Goal: Task Accomplishment & Management: Manage account settings

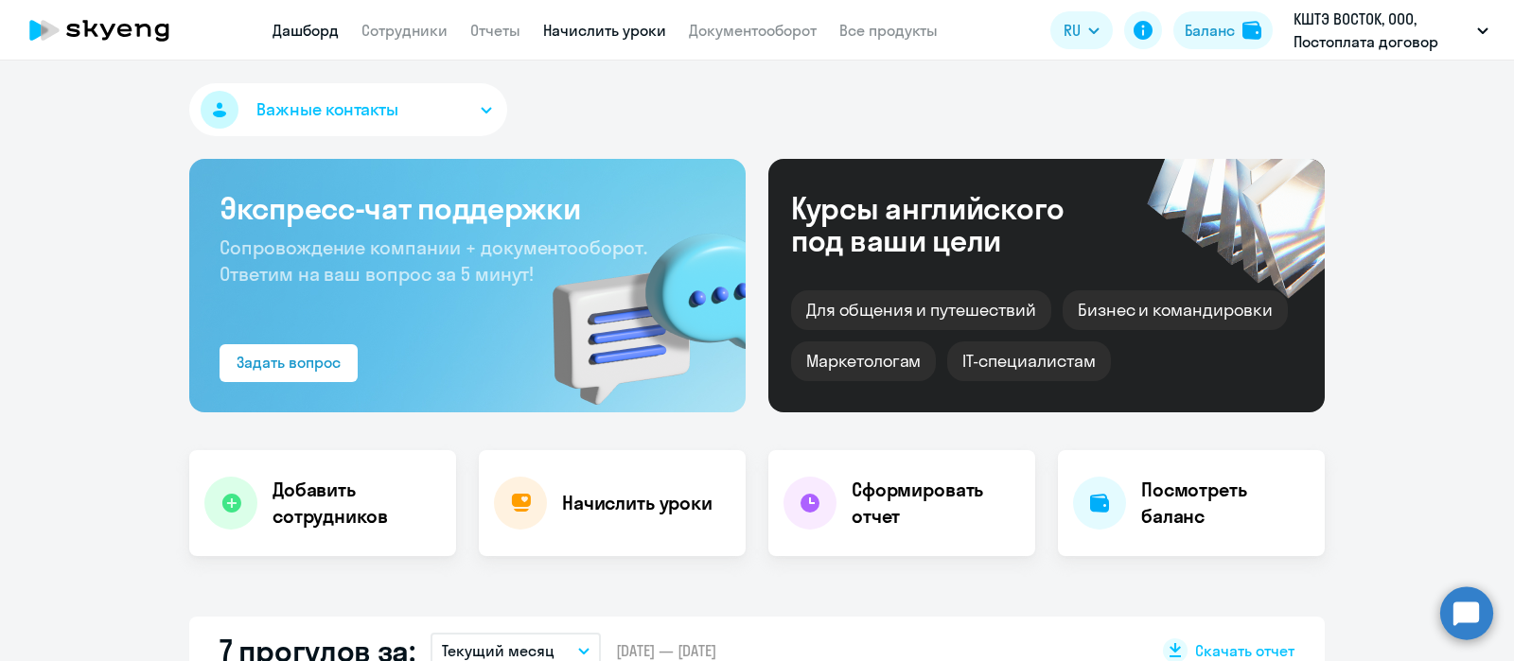
click at [642, 25] on link "Начислить уроки" at bounding box center [604, 30] width 123 height 19
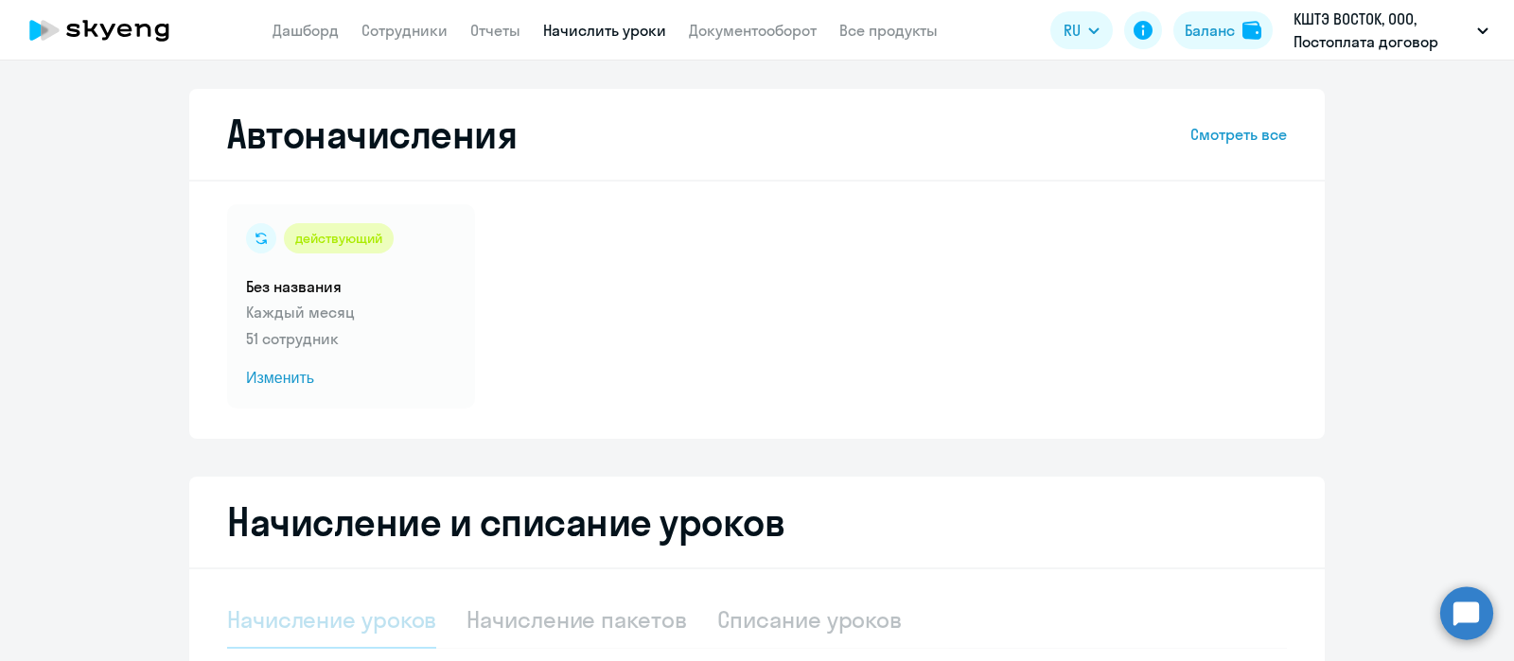
select select "10"
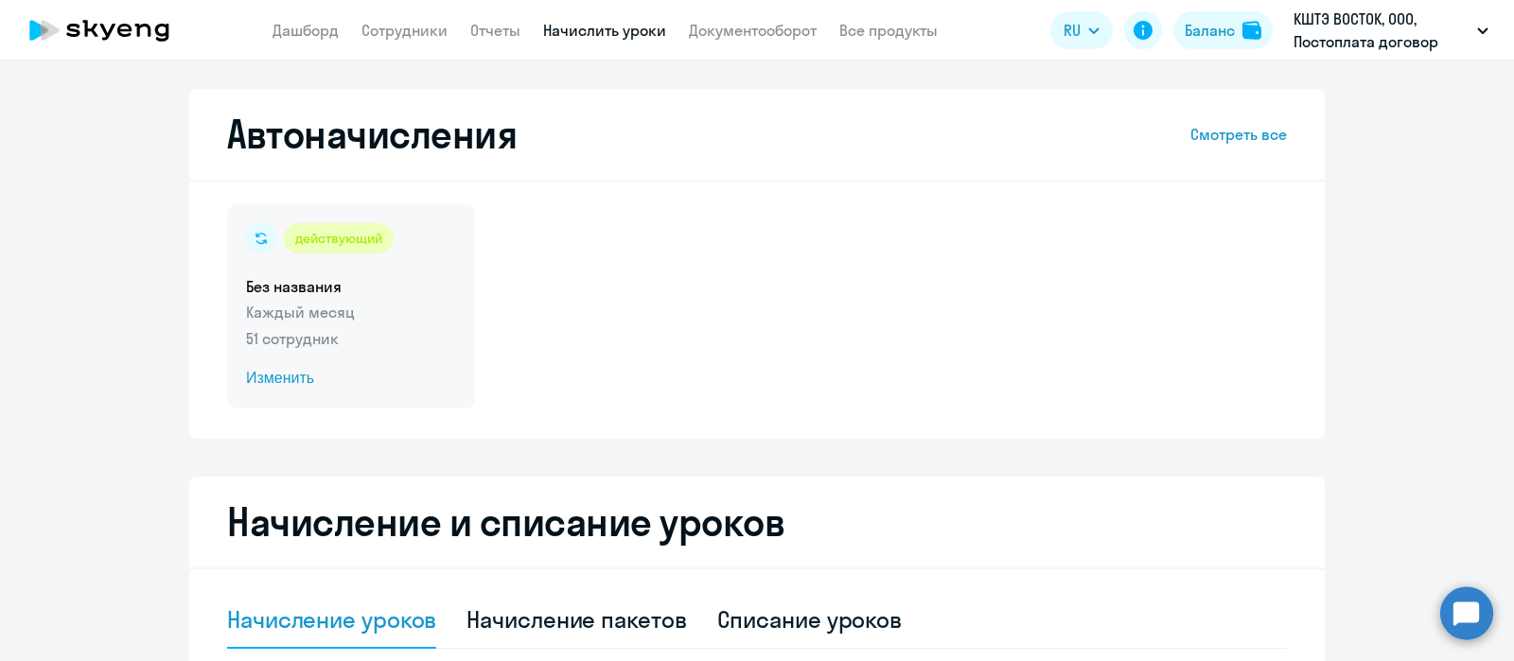
click at [371, 302] on p "Каждый месяц" at bounding box center [351, 312] width 210 height 23
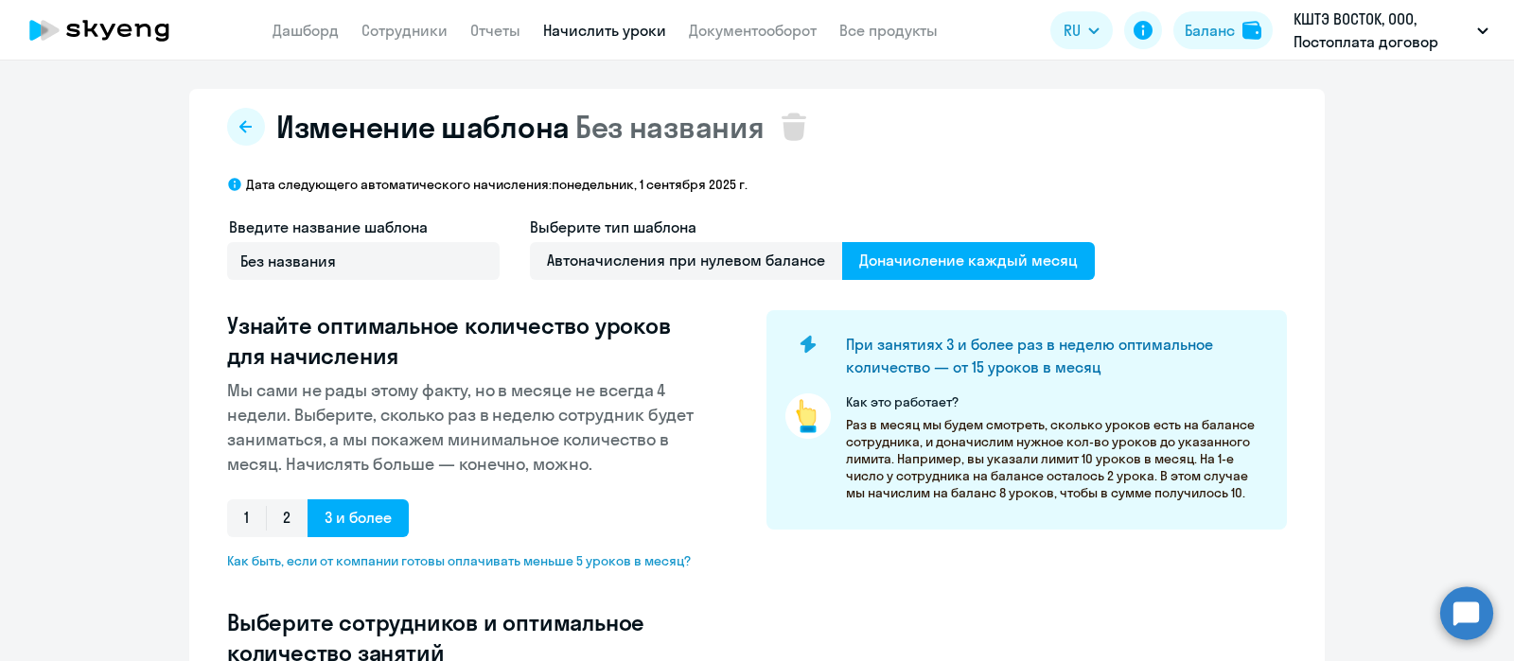
select select "10"
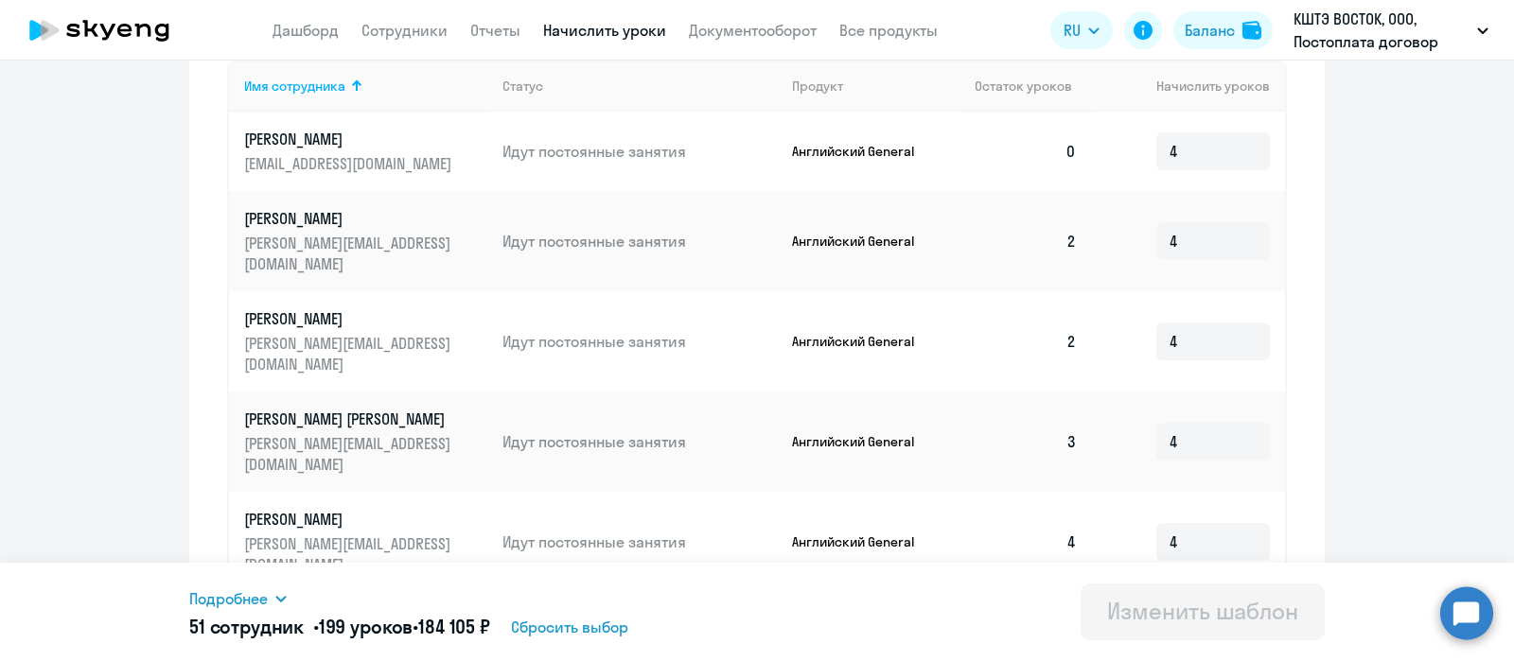
scroll to position [1096, 0]
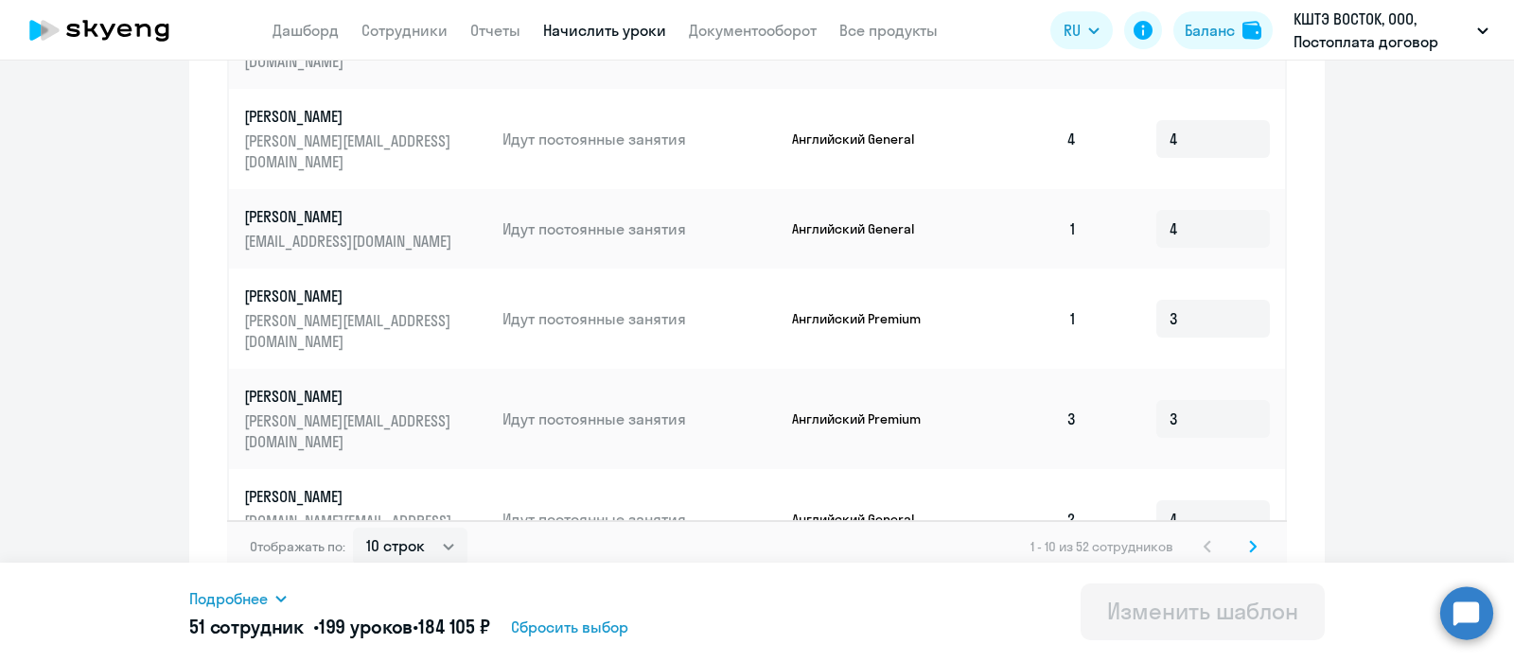
click at [1250, 541] on icon at bounding box center [1253, 546] width 6 height 10
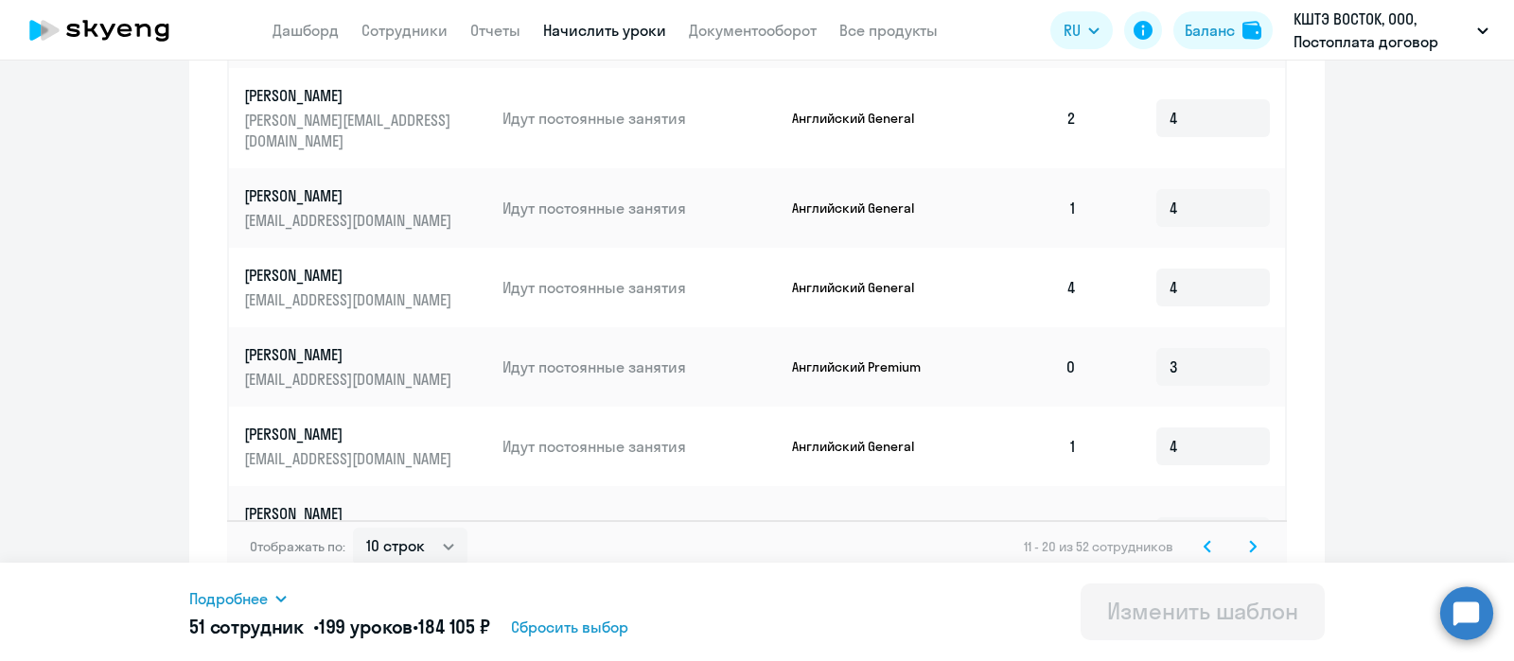
click at [1250, 541] on icon at bounding box center [1253, 546] width 6 height 10
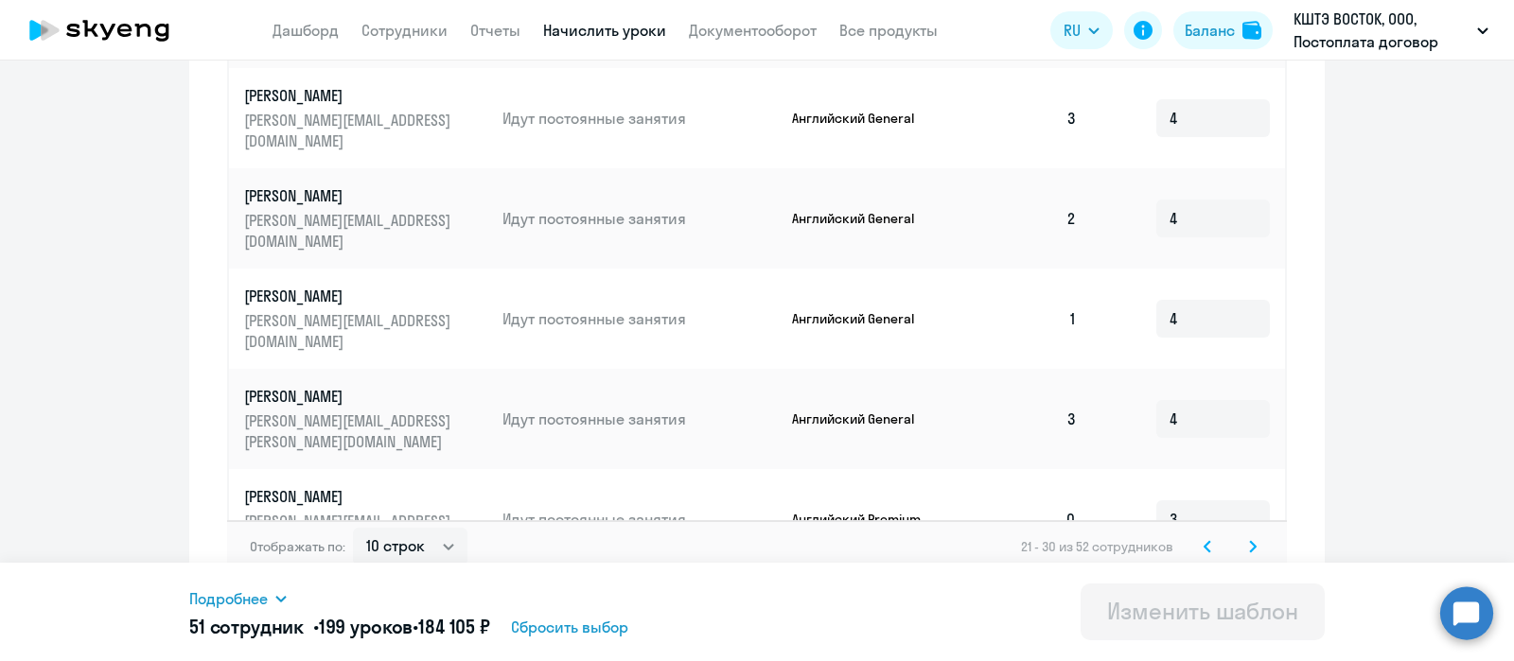
click at [1250, 541] on icon at bounding box center [1253, 546] width 6 height 10
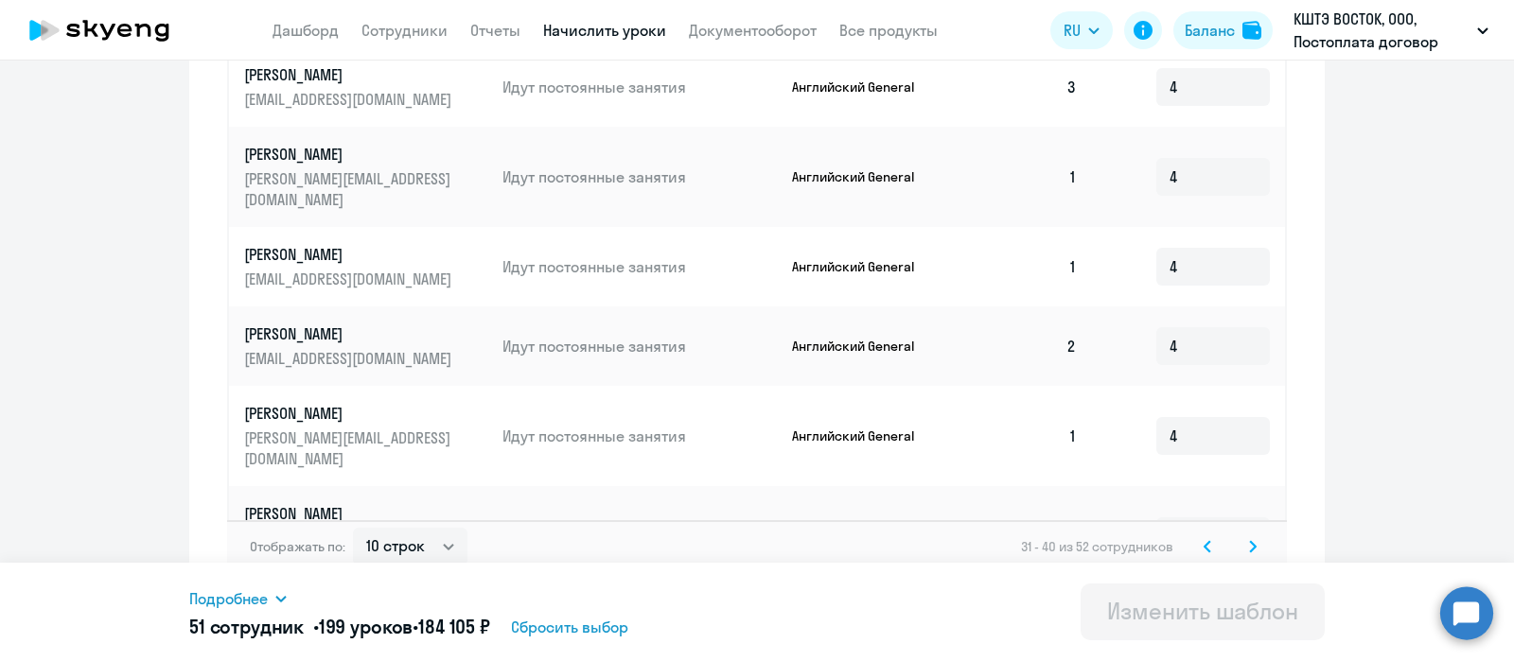
click at [1250, 541] on icon at bounding box center [1253, 546] width 6 height 10
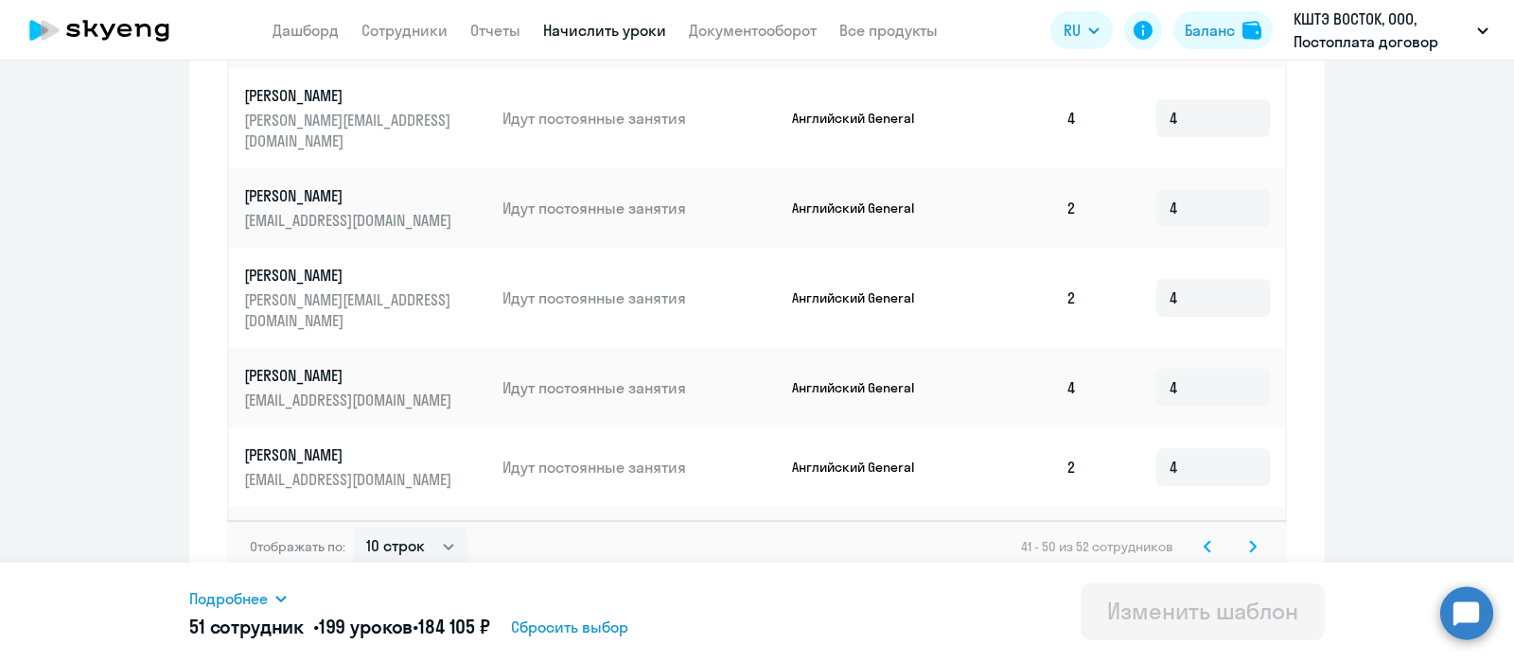
click at [1250, 541] on icon at bounding box center [1253, 546] width 6 height 10
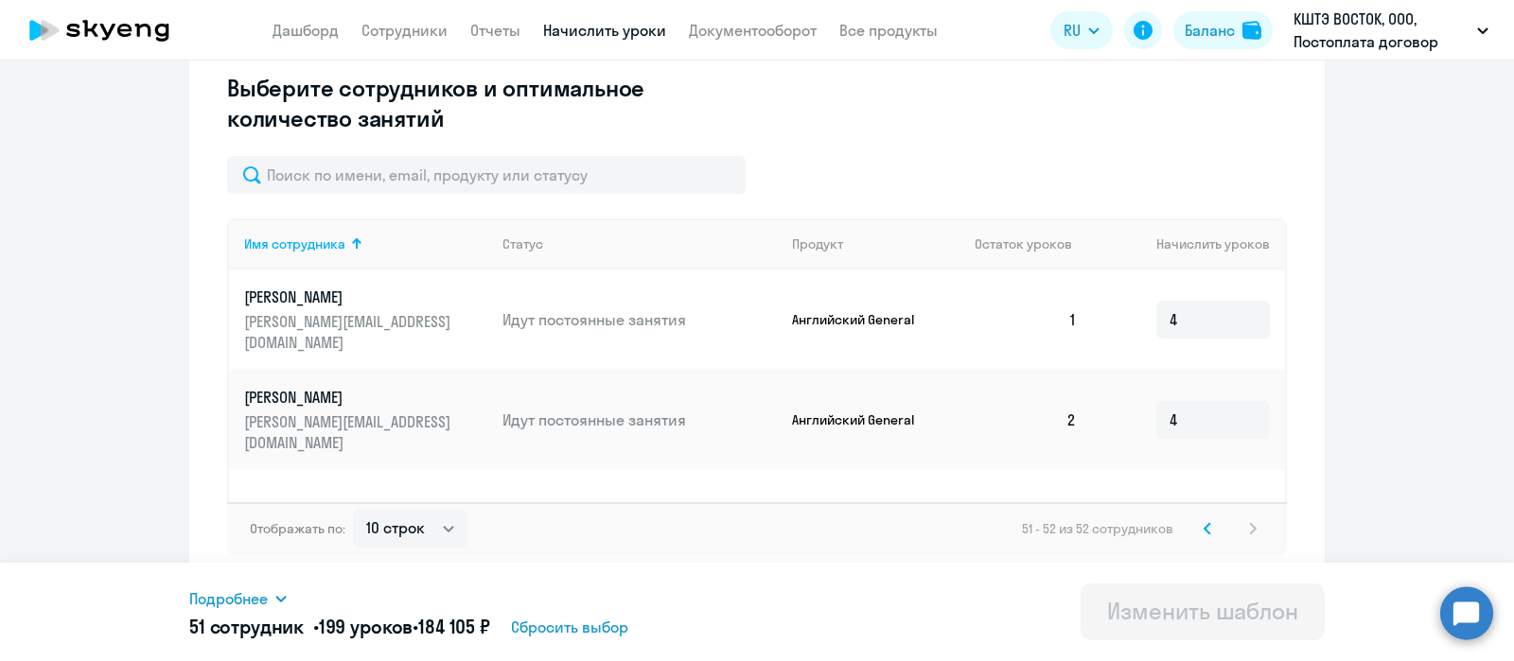
scroll to position [535, 0]
click at [1203, 530] on icon at bounding box center [1207, 528] width 8 height 13
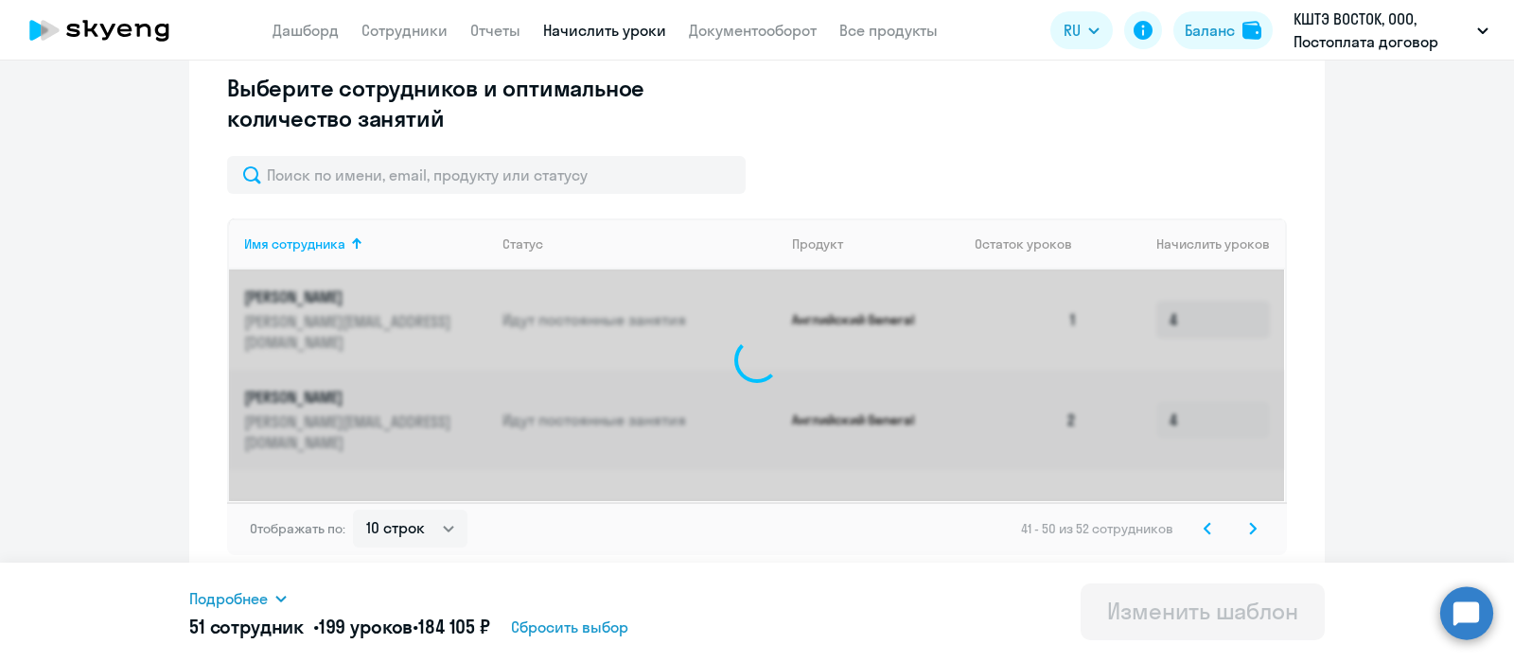
scroll to position [1096, 0]
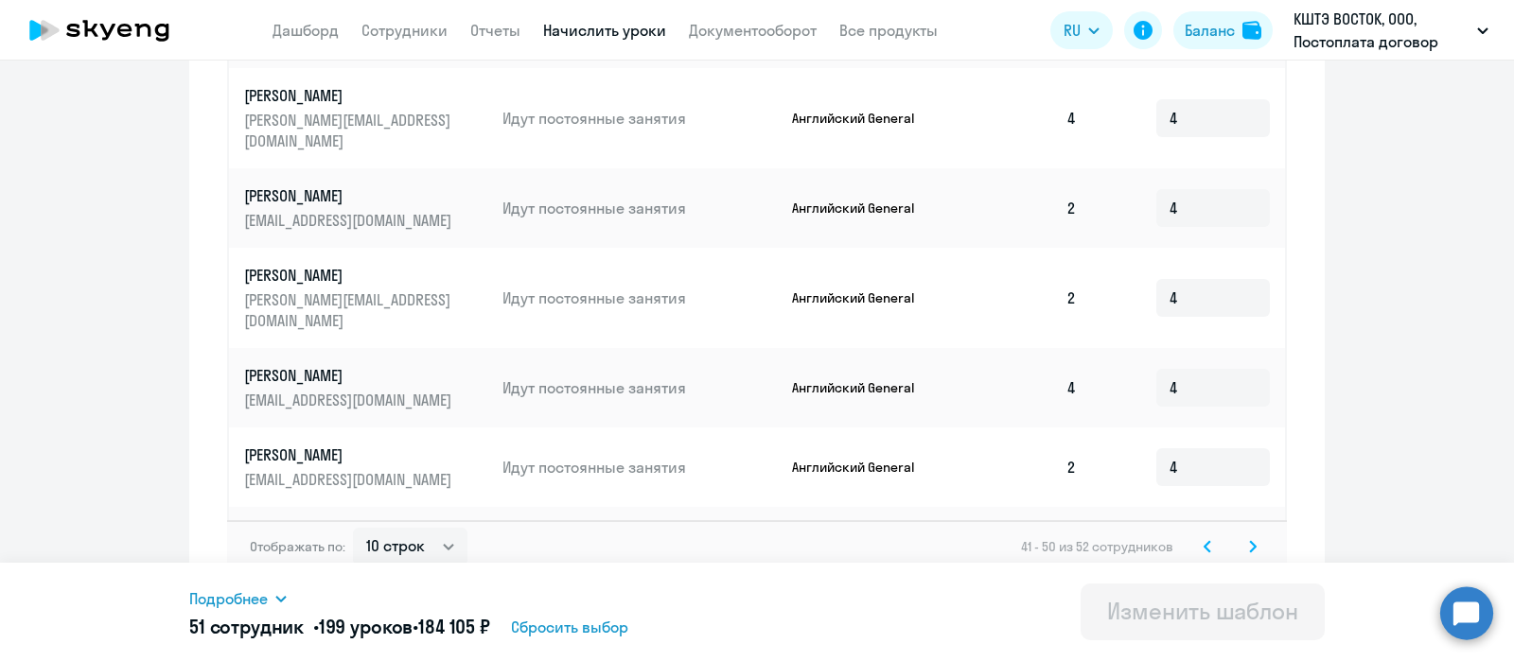
click at [1203, 540] on icon at bounding box center [1207, 546] width 8 height 13
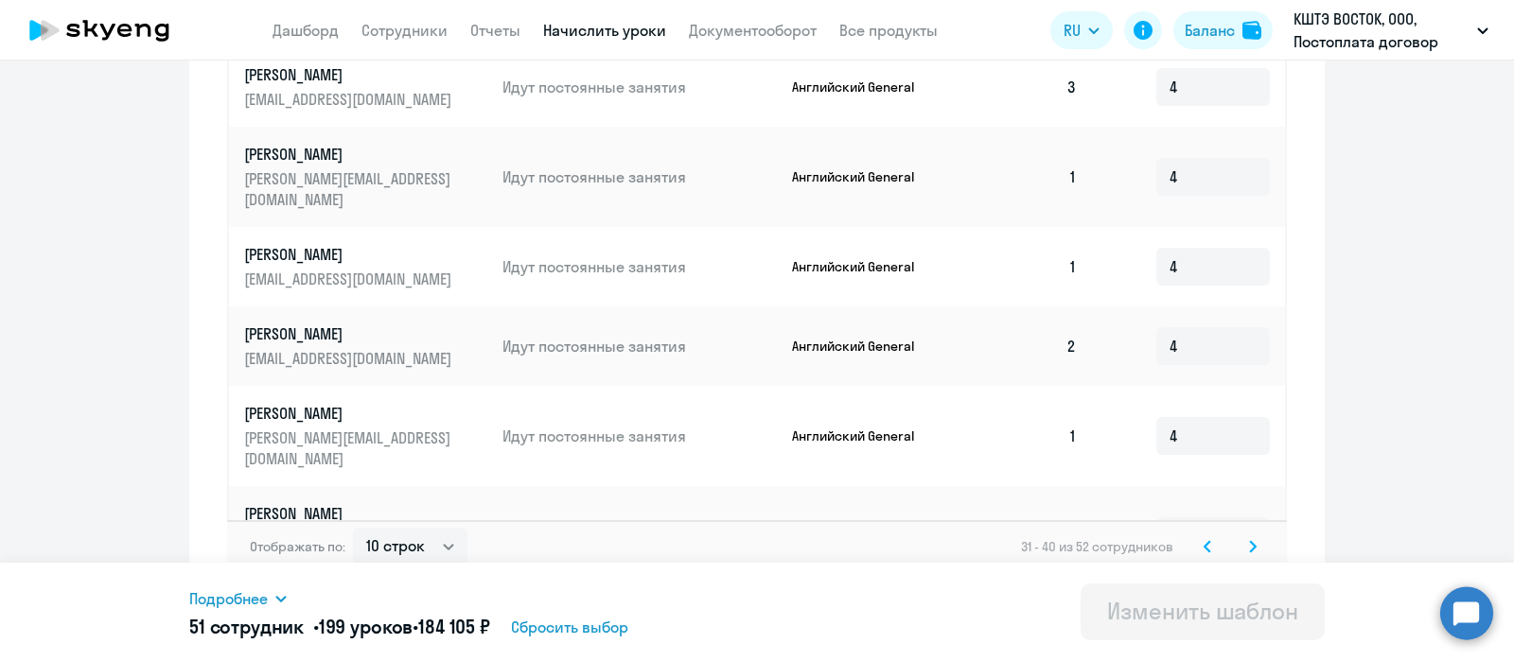
click at [1206, 542] on div "Отображать по: 10 строк 30 строк 50 строк 31 - 40 из 52 сотрудников" at bounding box center [757, 546] width 1060 height 53
click at [1200, 536] on svg-icon at bounding box center [1207, 546] width 23 height 23
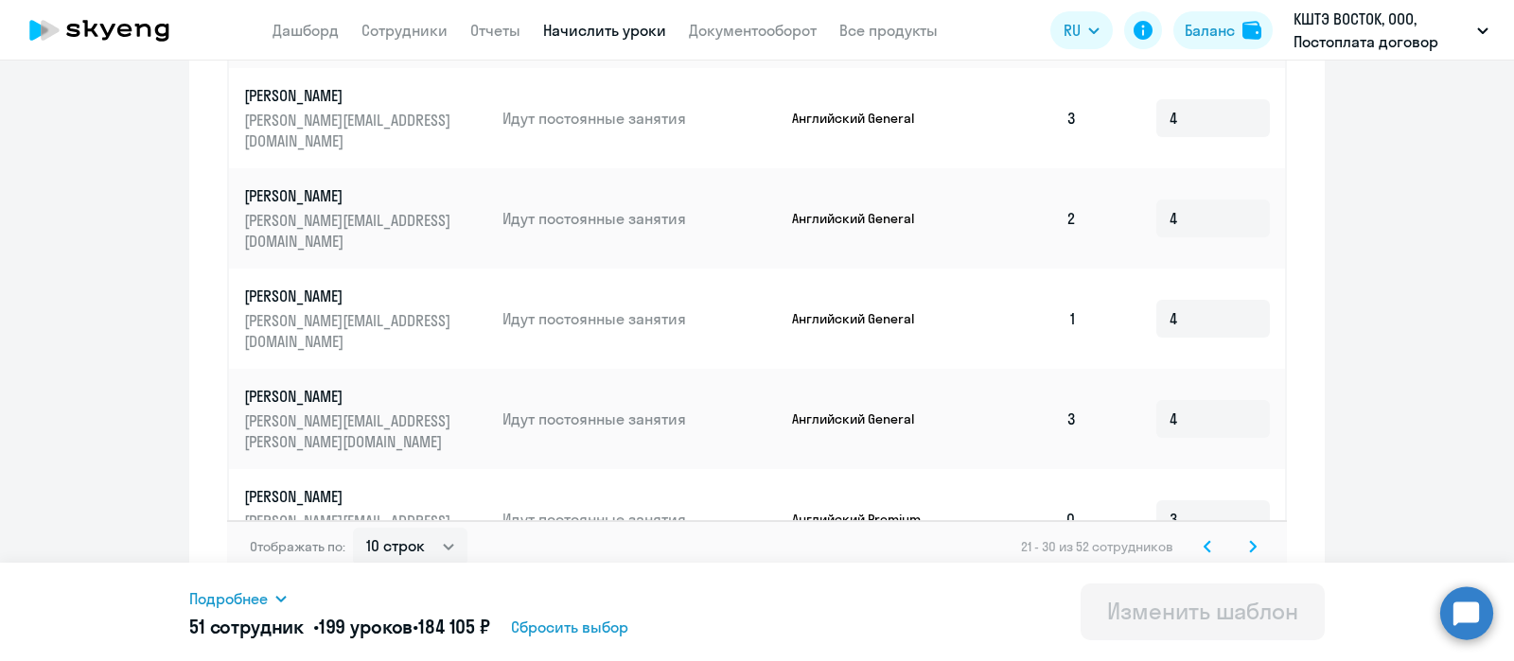
click at [1207, 535] on svg-icon at bounding box center [1207, 546] width 23 height 23
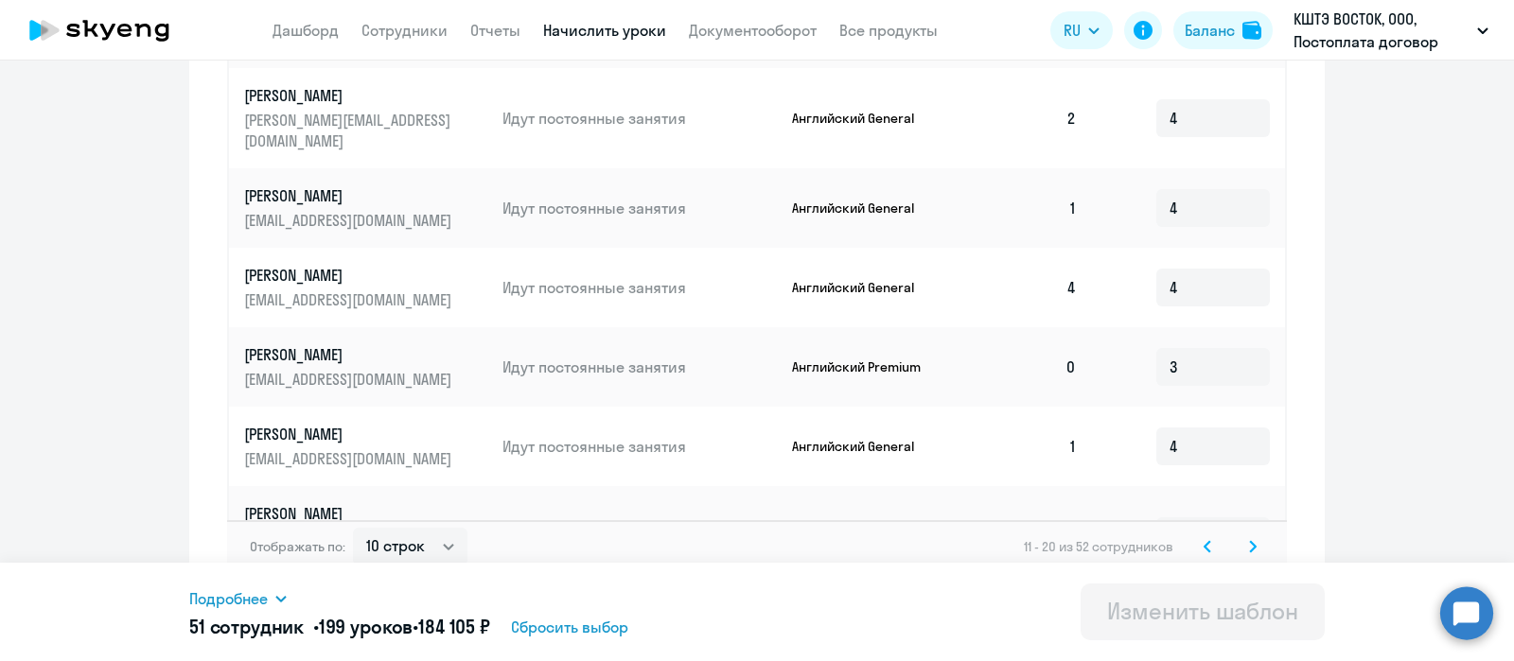
click at [1203, 540] on icon at bounding box center [1207, 546] width 8 height 13
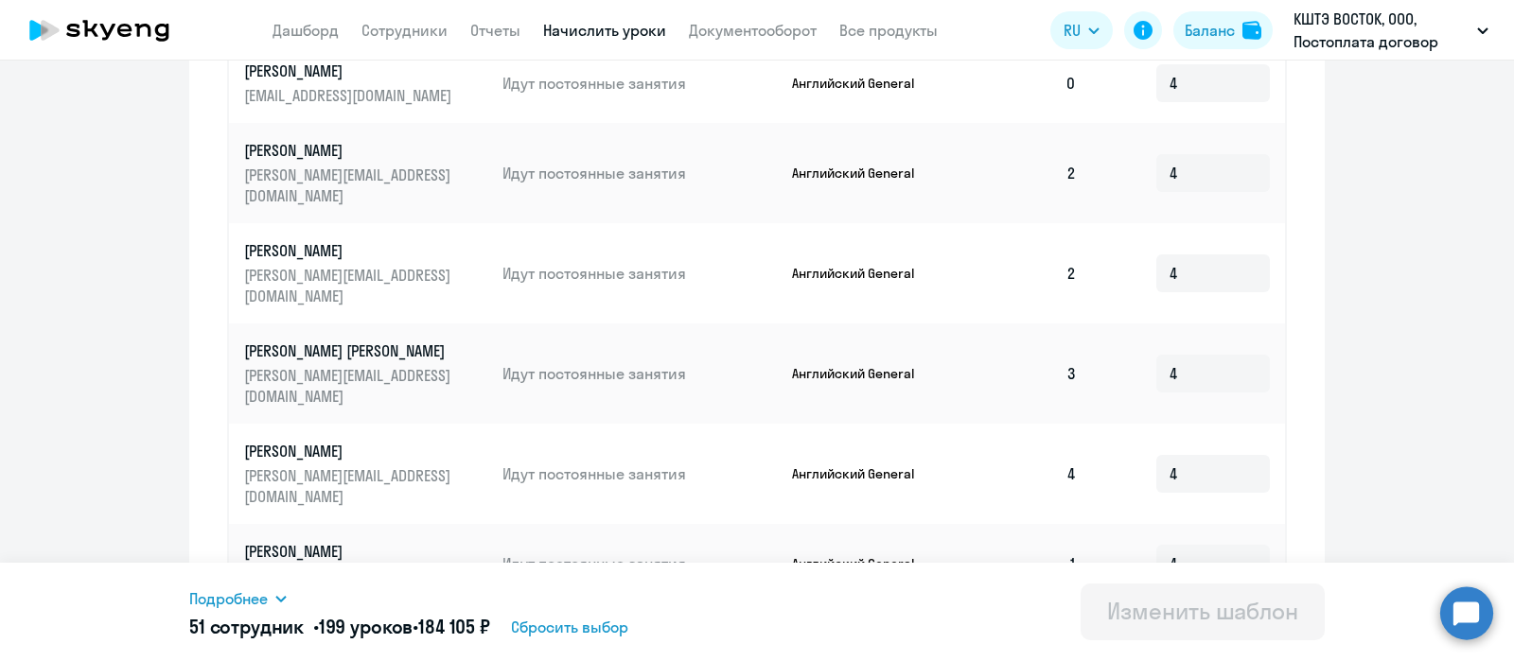
scroll to position [508, 0]
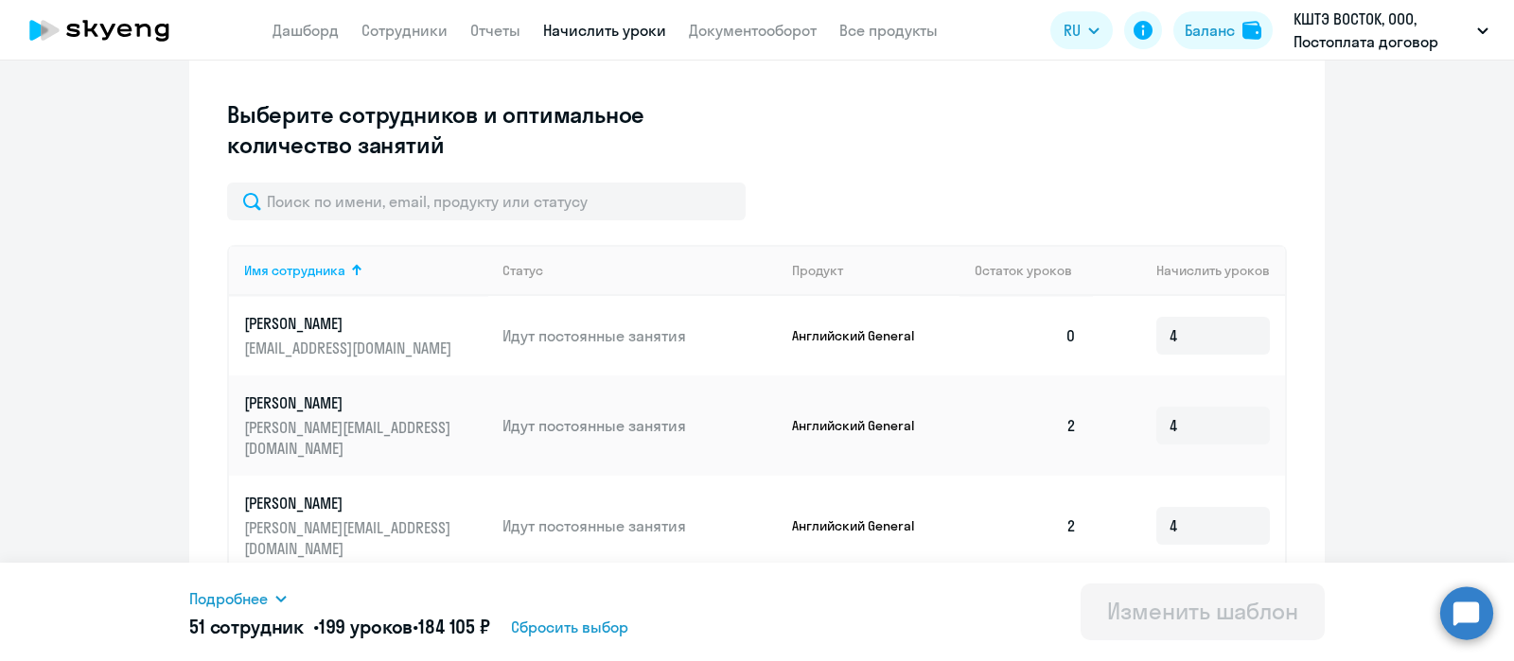
click at [106, 436] on ng-component "Изменение шаблона Без названия Дата следующего автоматического начисления: [DAT…" at bounding box center [757, 386] width 1514 height 1610
